Goal: Transaction & Acquisition: Purchase product/service

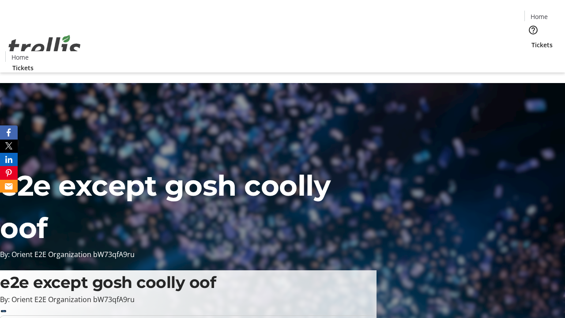
click at [532, 40] on span "Tickets" at bounding box center [542, 44] width 21 height 9
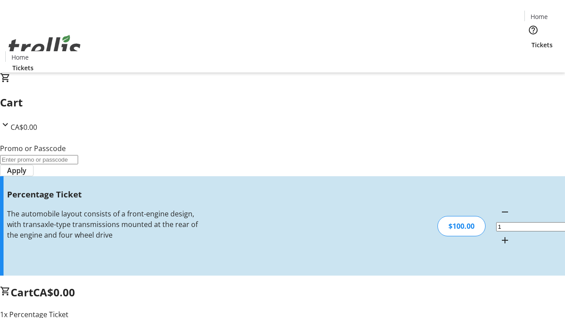
type input "FOO"
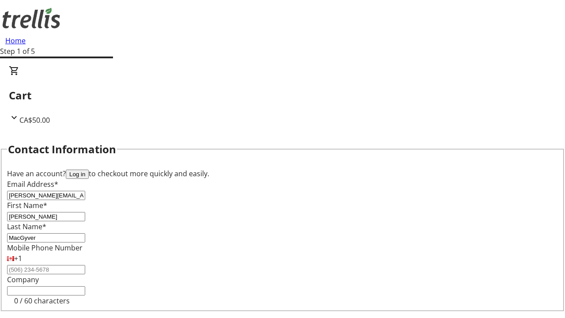
type input "MacGyver"
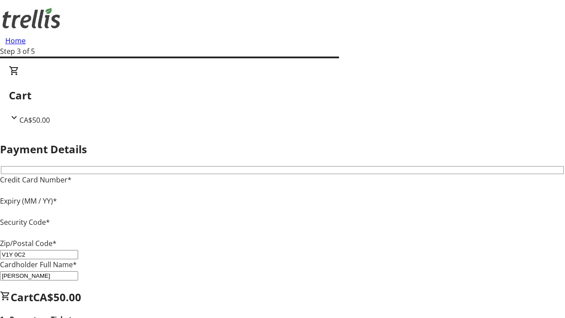
type input "V1Y 0C2"
